Goal: Task Accomplishment & Management: Complete application form

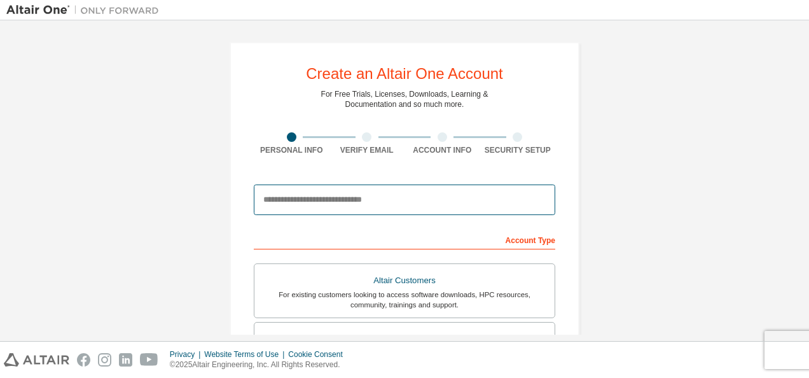
click at [336, 201] on input "email" at bounding box center [404, 199] width 301 height 31
type input "**********"
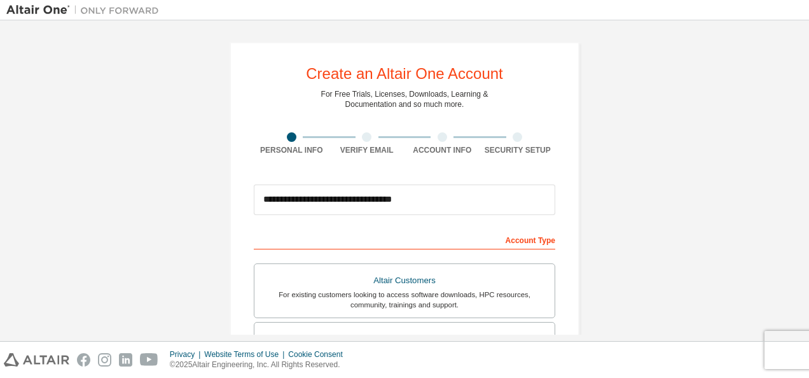
type input "*****"
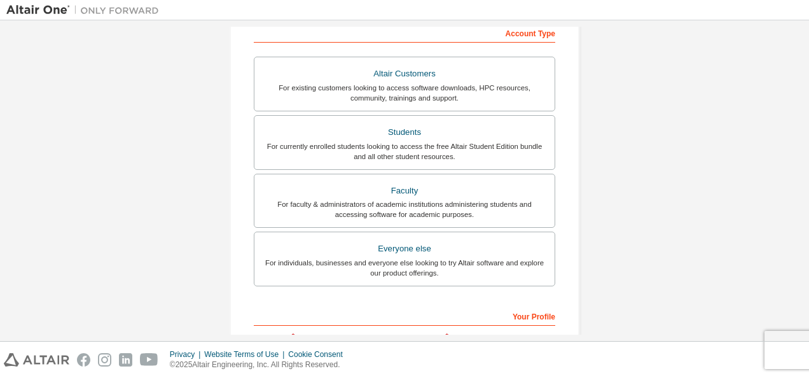
scroll to position [202, 0]
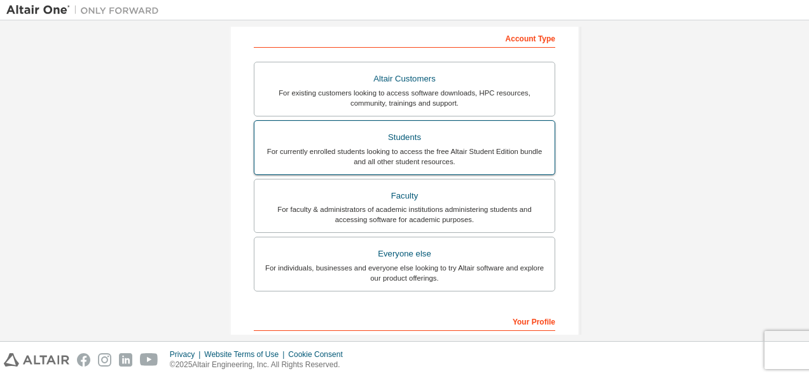
click at [517, 161] on div "For currently enrolled students looking to access the free Altair Student Editi…" at bounding box center [404, 156] width 285 height 20
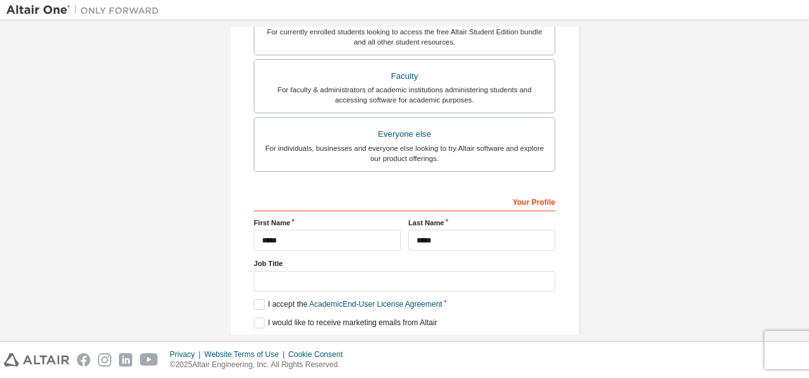
scroll to position [362, 0]
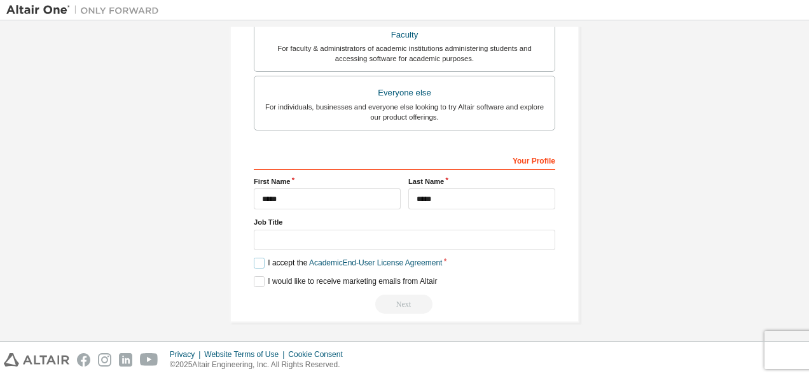
click at [261, 261] on label "I accept the Academic End-User License Agreement" at bounding box center [348, 262] width 188 height 11
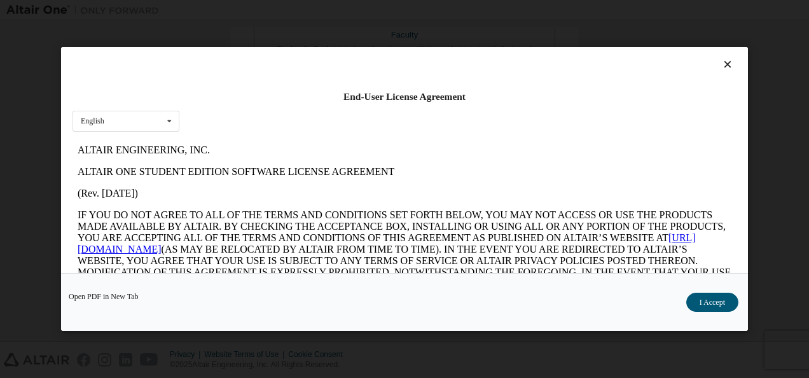
scroll to position [0, 0]
click at [704, 304] on button "I Accept" at bounding box center [712, 301] width 52 height 19
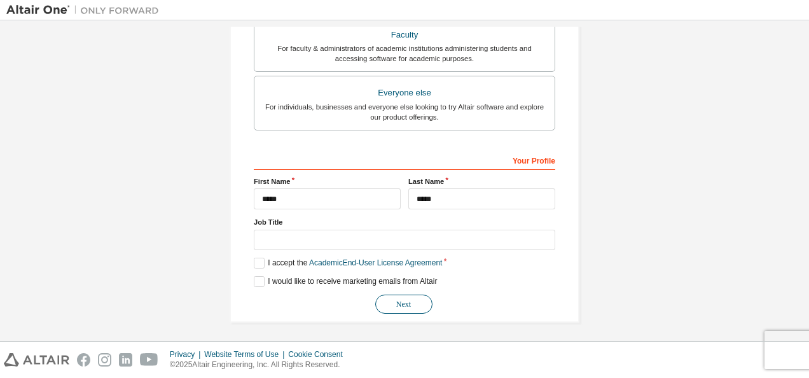
click at [385, 294] on button "Next" at bounding box center [403, 303] width 57 height 19
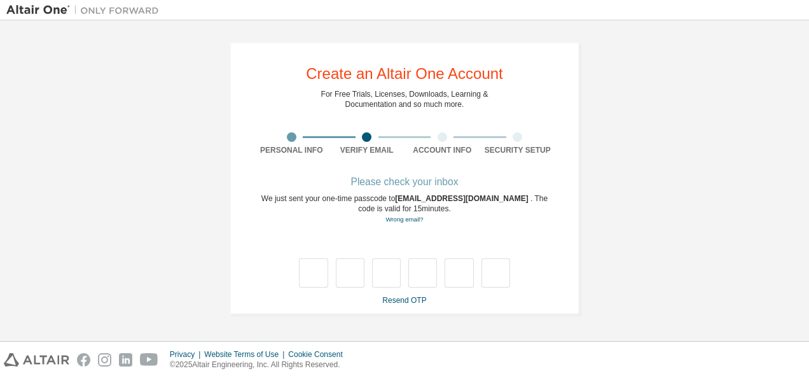
type input "*"
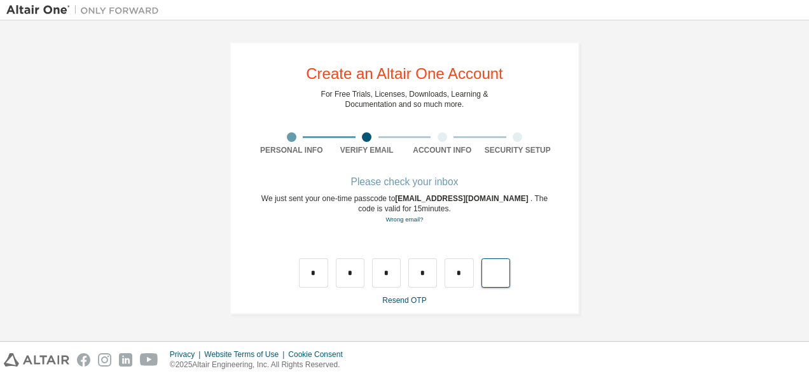
type input "*"
